Goal: Communication & Community: Participate in discussion

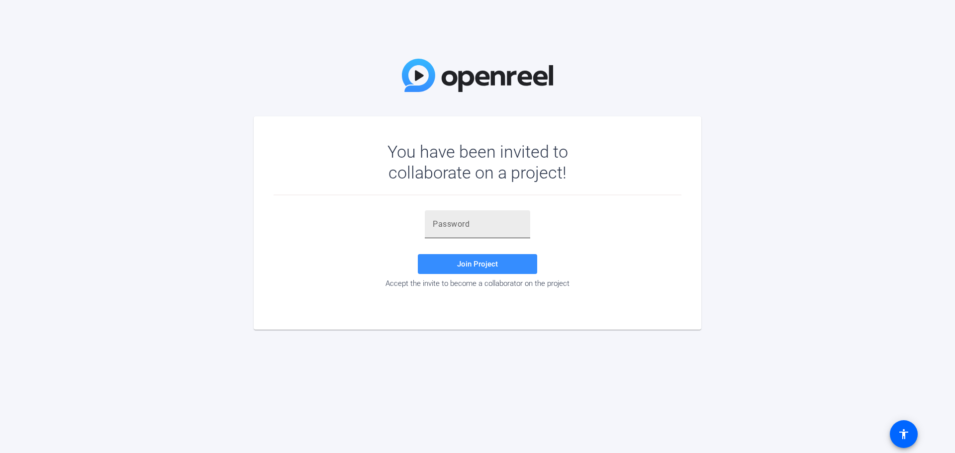
click at [458, 230] on div at bounding box center [478, 224] width 90 height 28
paste input ")[PERSON_NAME]@"
type input ")[PERSON_NAME]@"
click at [487, 267] on span "Join Project" at bounding box center [477, 264] width 41 height 9
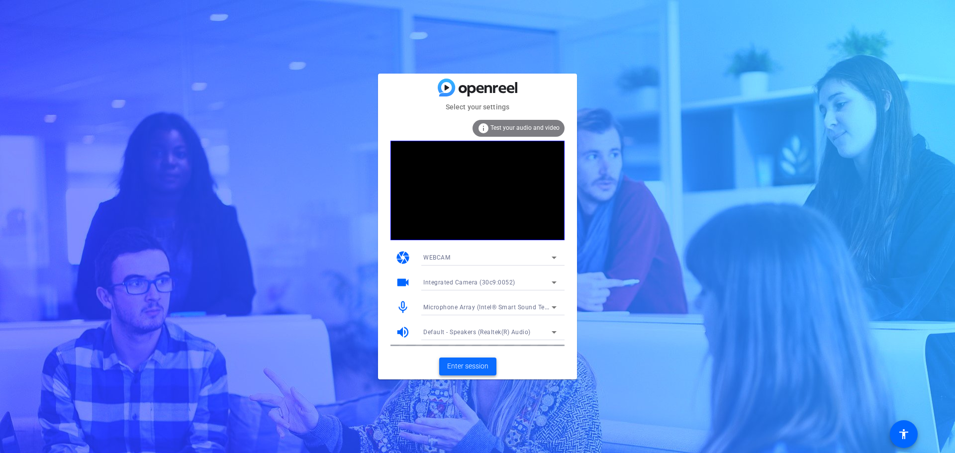
click at [472, 367] on span "Enter session" at bounding box center [467, 366] width 41 height 10
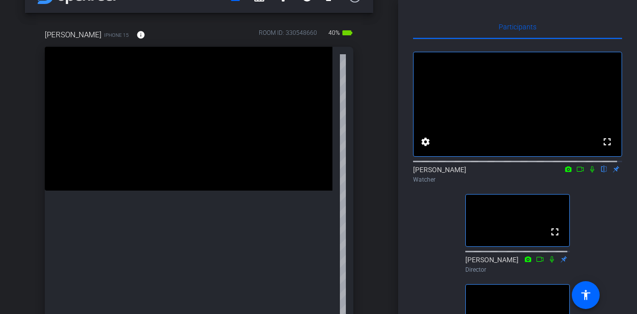
scroll to position [50, 0]
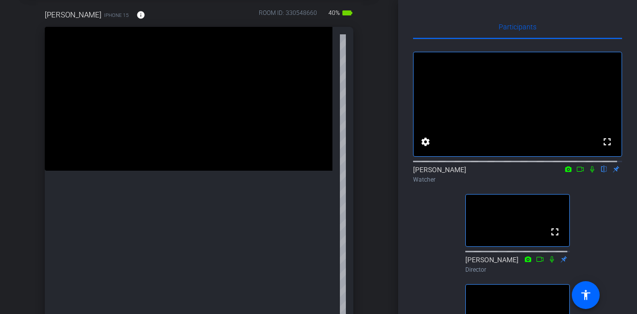
click at [590, 173] on icon at bounding box center [592, 169] width 4 height 6
click at [588, 173] on icon at bounding box center [592, 169] width 8 height 7
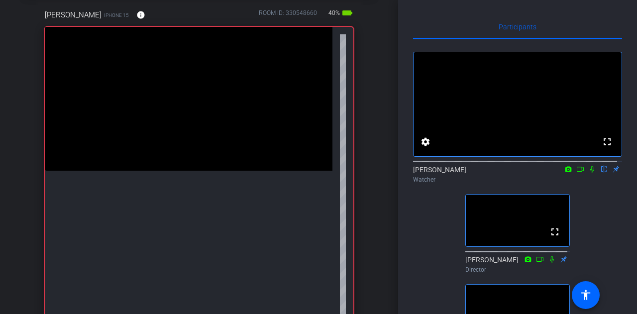
click at [587, 174] on mat-icon at bounding box center [592, 169] width 12 height 9
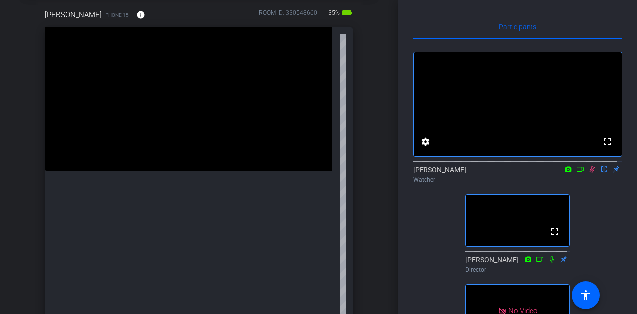
click at [588, 173] on icon at bounding box center [592, 169] width 8 height 7
click at [589, 173] on icon at bounding box center [592, 169] width 8 height 7
click at [588, 173] on icon at bounding box center [592, 169] width 8 height 7
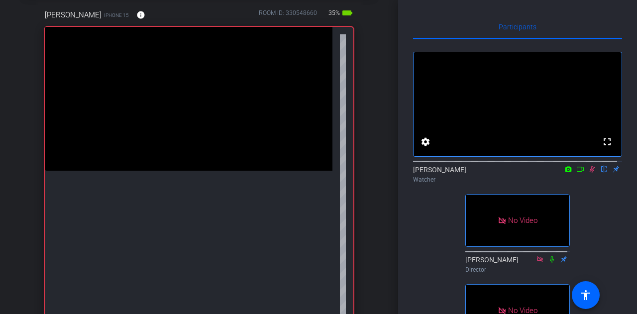
drag, startPoint x: 577, startPoint y: 179, endPoint x: 577, endPoint y: 184, distance: 5.5
click at [577, 173] on icon at bounding box center [580, 169] width 8 height 7
click at [601, 173] on icon at bounding box center [603, 169] width 5 height 6
click at [600, 173] on icon at bounding box center [604, 169] width 8 height 7
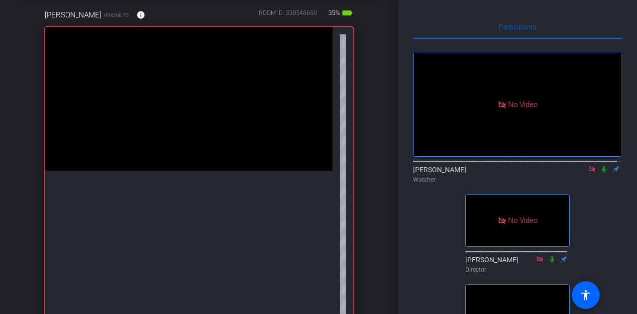
click at [602, 173] on icon at bounding box center [604, 169] width 4 height 6
click at [600, 173] on icon at bounding box center [604, 169] width 8 height 7
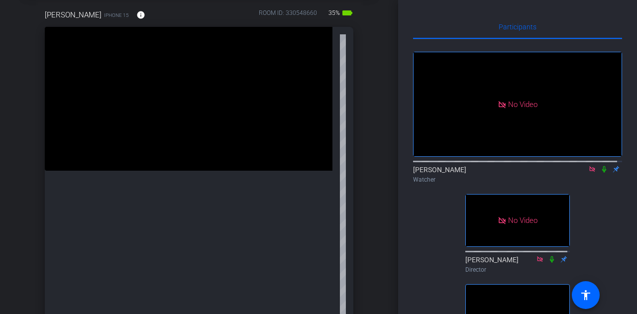
click at [602, 173] on icon at bounding box center [604, 169] width 4 height 6
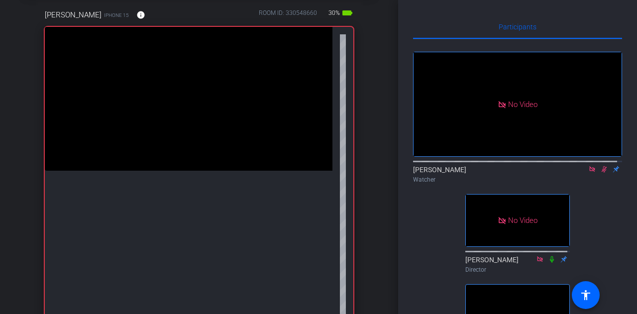
click at [600, 173] on icon at bounding box center [604, 169] width 8 height 7
click at [602, 173] on icon at bounding box center [604, 169] width 4 height 6
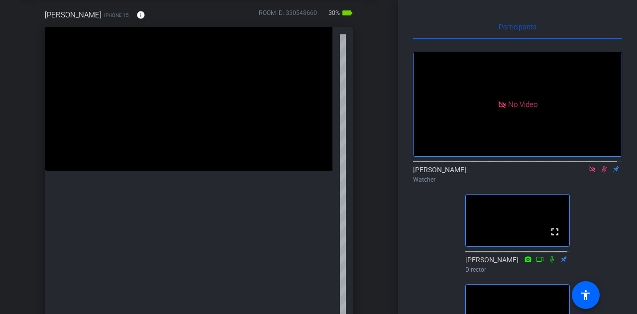
click at [600, 173] on icon at bounding box center [604, 169] width 8 height 7
click at [589, 172] on icon at bounding box center [591, 168] width 5 height 5
